Goal: Find specific page/section: Find specific page/section

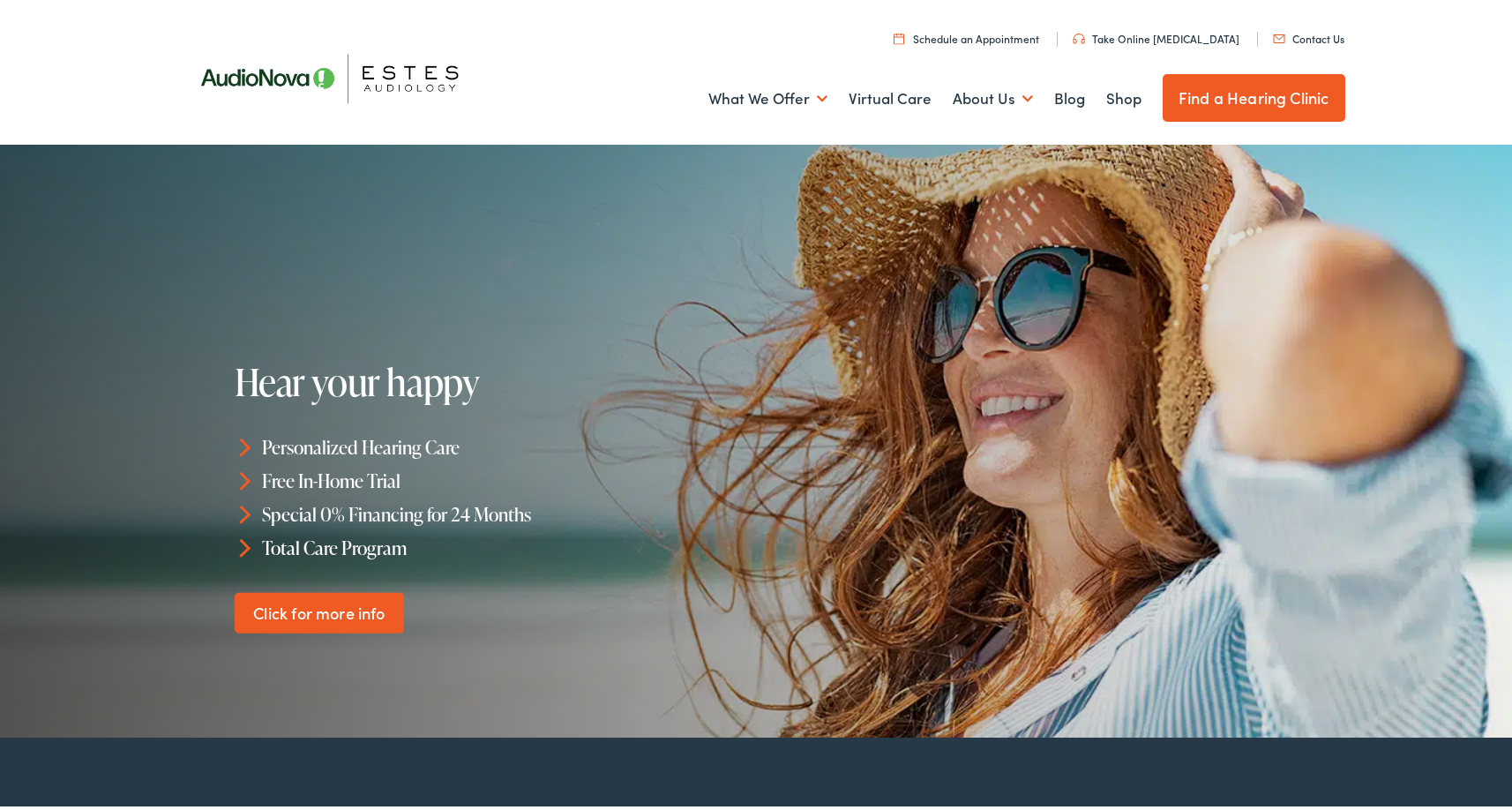
click at [1196, 96] on link "Find a Hearing Clinic" at bounding box center [1253, 95] width 183 height 48
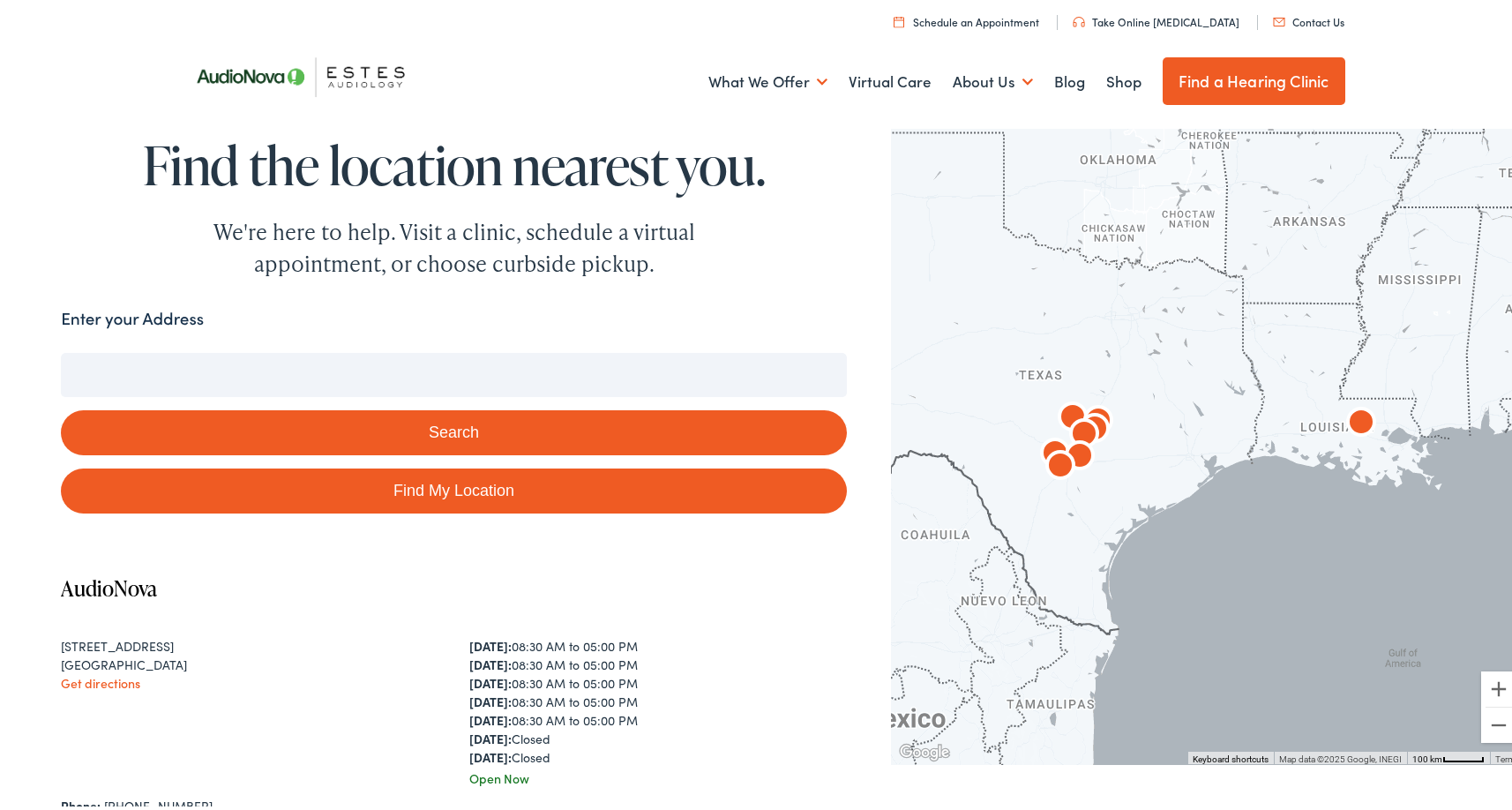
click at [344, 364] on input "Enter your Address" at bounding box center [453, 372] width 786 height 44
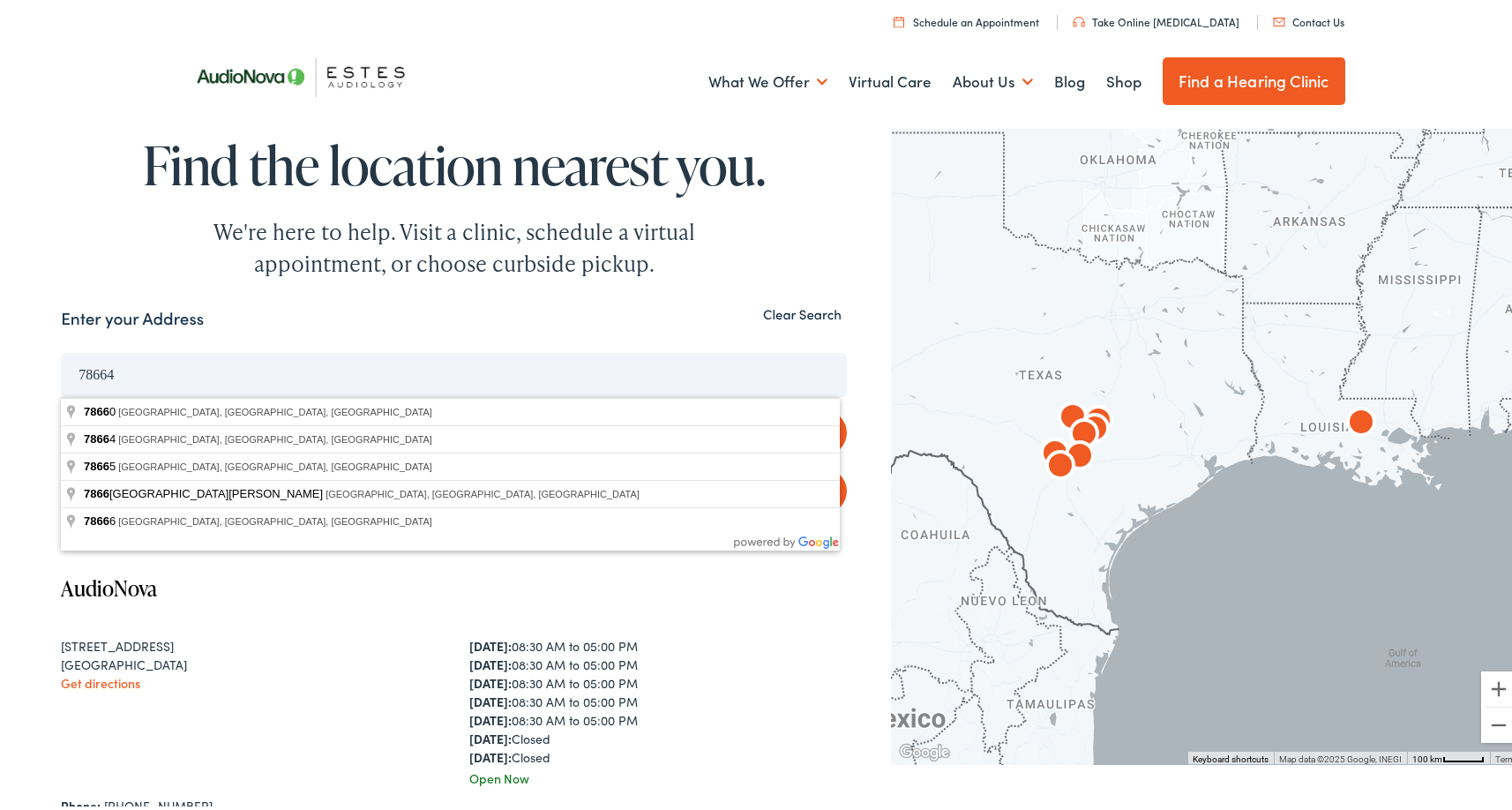
type input "78664"
click at [61, 406] on button "Search" at bounding box center [453, 428] width 786 height 45
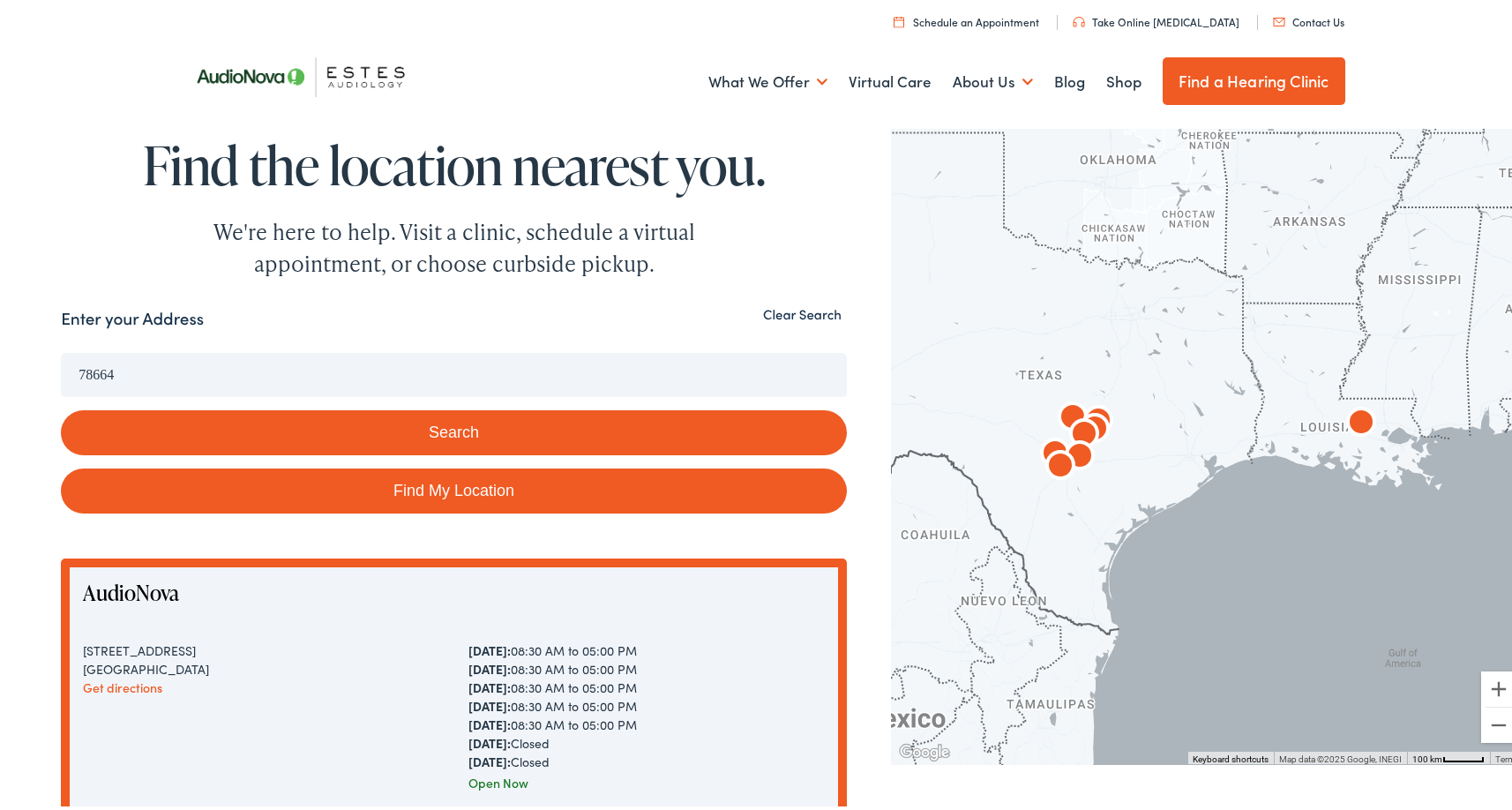
click at [208, 362] on input "78664" at bounding box center [453, 372] width 786 height 44
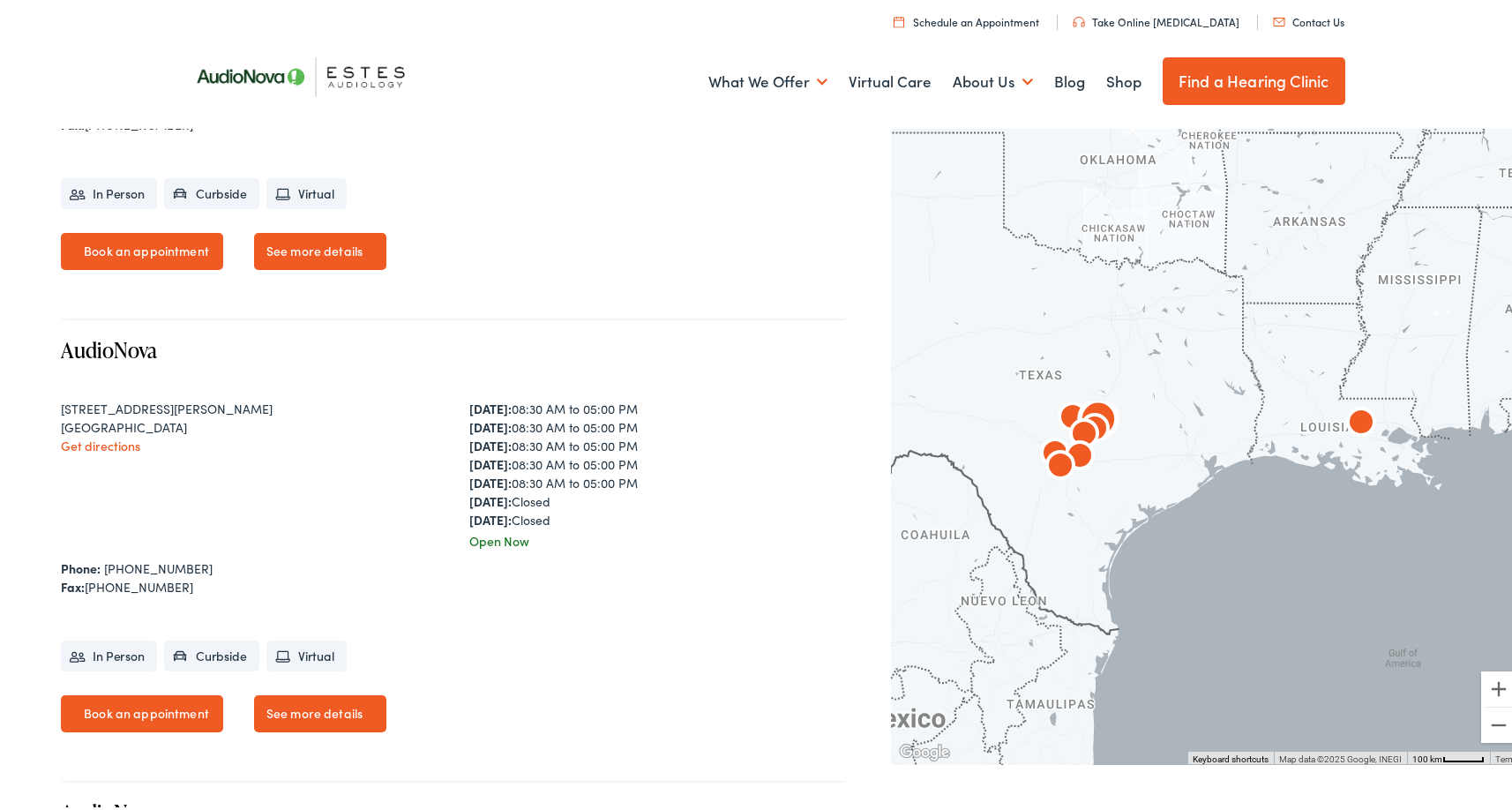
scroll to position [3087, 0]
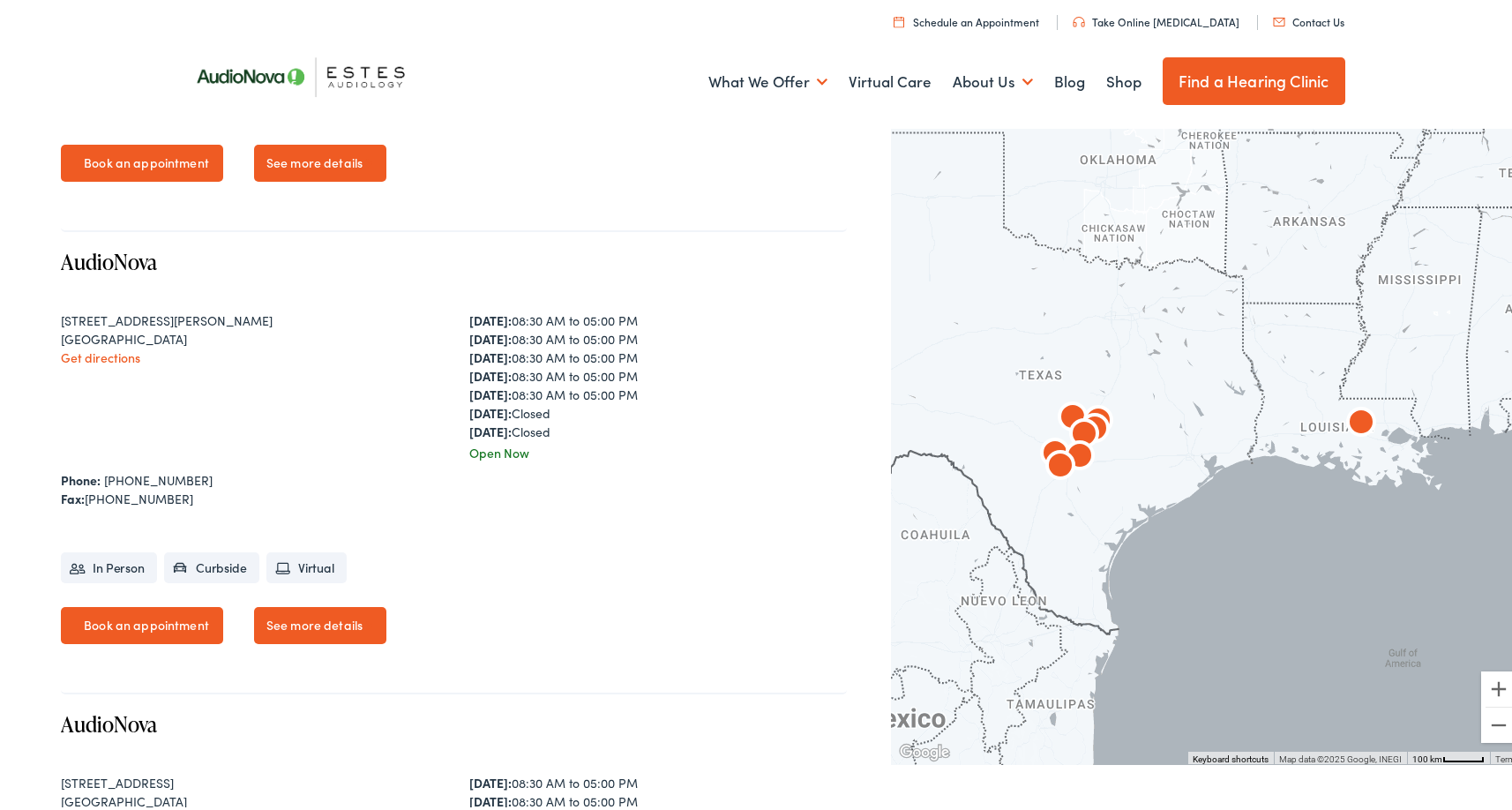
click at [380, 72] on img at bounding box center [309, 73] width 256 height 90
